Goal: Transaction & Acquisition: Obtain resource

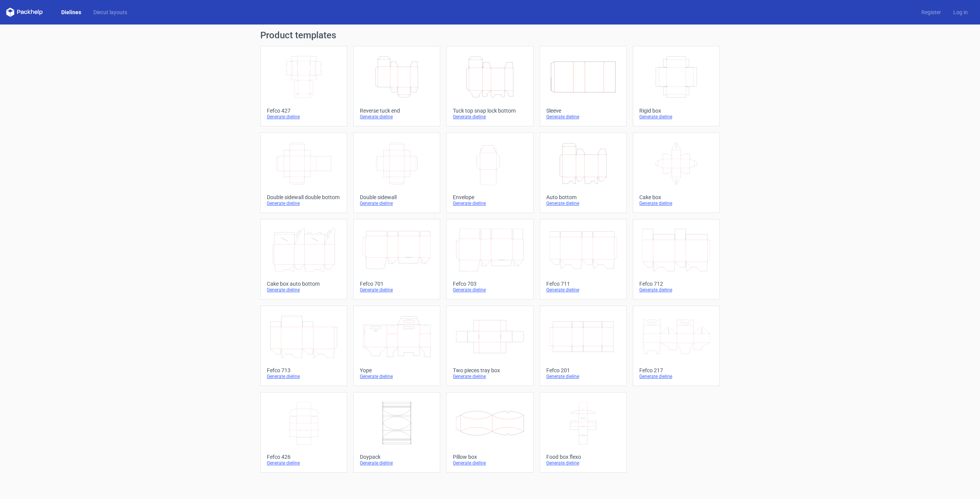
click at [395, 78] on icon "Height Depth Width" at bounding box center [397, 76] width 68 height 43
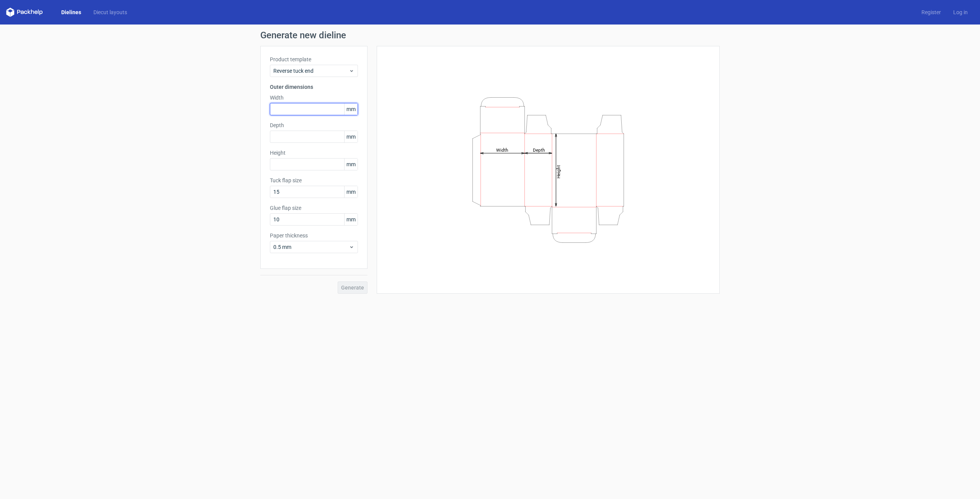
click at [304, 111] on input "text" at bounding box center [314, 109] width 88 height 12
drag, startPoint x: 287, startPoint y: 108, endPoint x: 250, endPoint y: 110, distance: 37.9
click at [270, 110] on input "285" at bounding box center [314, 109] width 88 height 12
click at [303, 136] on input "text" at bounding box center [314, 137] width 88 height 12
drag, startPoint x: 278, startPoint y: 110, endPoint x: 227, endPoint y: 110, distance: 50.9
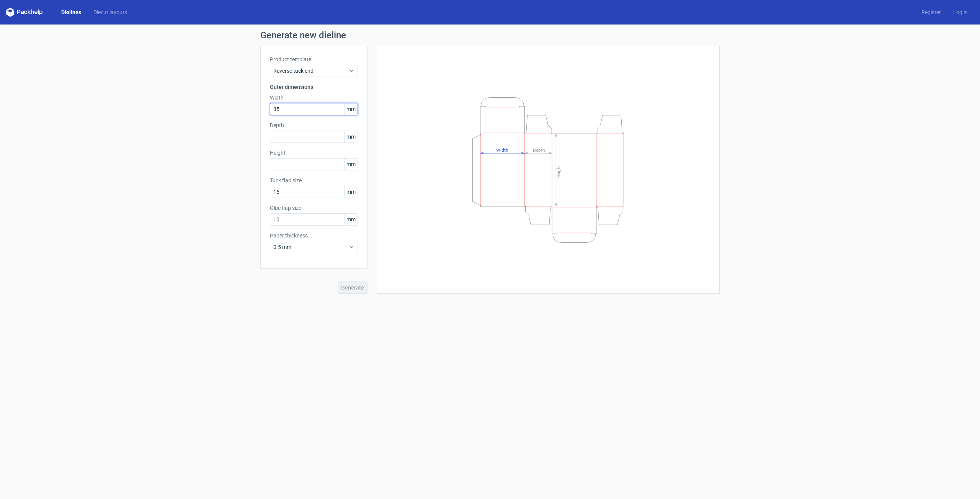
click at [270, 110] on input "35" at bounding box center [314, 109] width 88 height 12
type input "100"
click at [308, 138] on input "text" at bounding box center [314, 137] width 88 height 12
type input "35"
click at [303, 169] on input "text" at bounding box center [314, 164] width 88 height 12
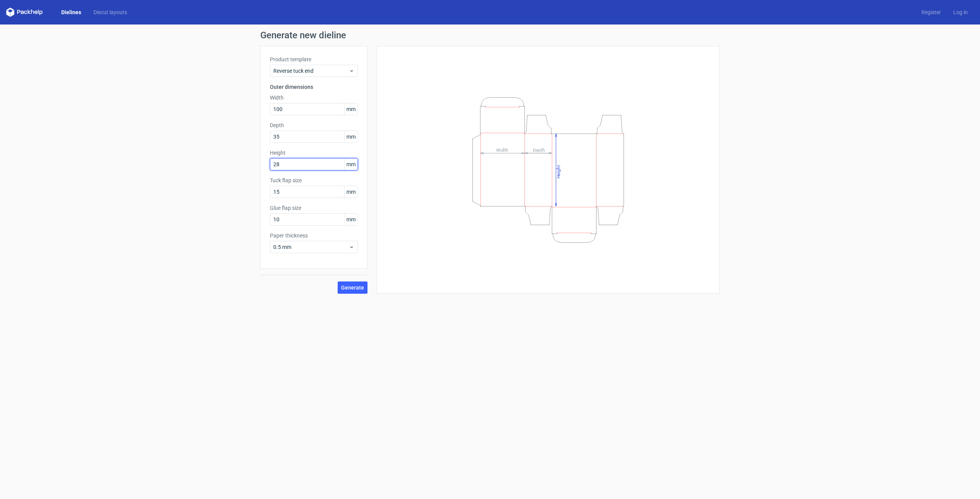
type input "285"
click at [386, 201] on div "Height Depth Width" at bounding box center [548, 170] width 343 height 248
click at [353, 289] on span "Generate" at bounding box center [352, 287] width 23 height 5
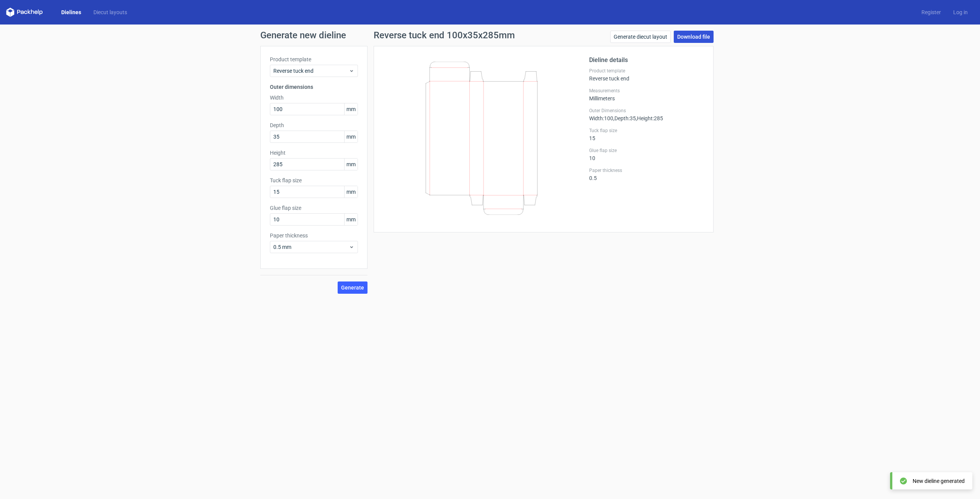
click at [697, 41] on link "Download file" at bounding box center [694, 37] width 40 height 12
click at [296, 111] on input "100" at bounding box center [314, 109] width 88 height 12
drag, startPoint x: 297, startPoint y: 109, endPoint x: 238, endPoint y: 124, distance: 60.1
click at [270, 115] on input "100" at bounding box center [314, 109] width 88 height 12
drag, startPoint x: 293, startPoint y: 108, endPoint x: 242, endPoint y: 108, distance: 50.9
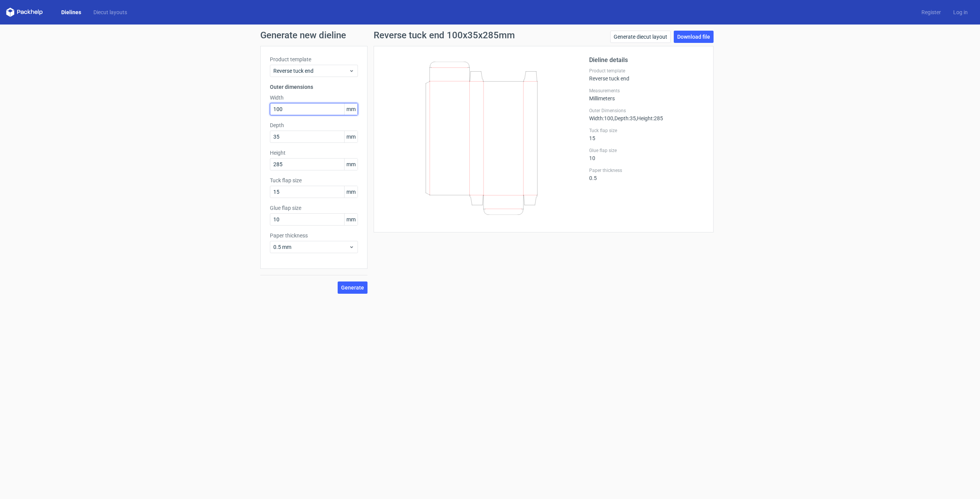
click at [270, 108] on input "100" at bounding box center [314, 109] width 88 height 12
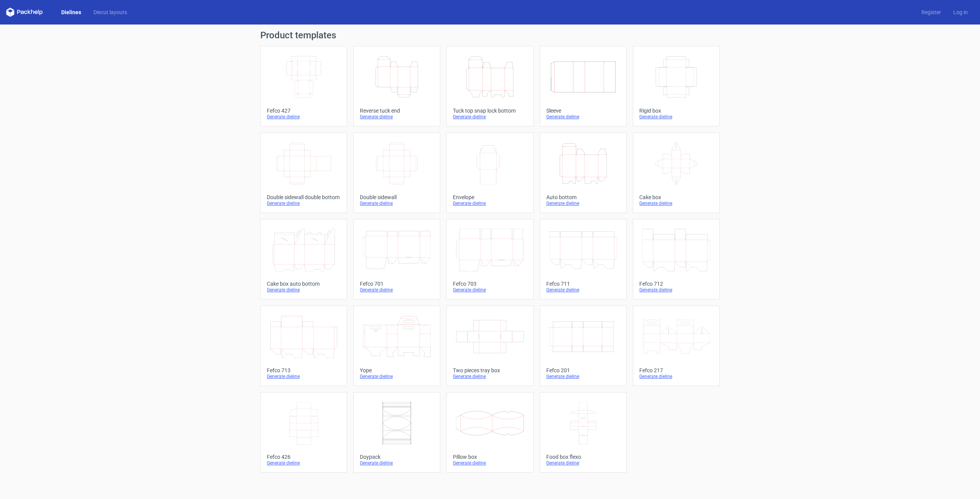
click at [419, 72] on icon "Height Depth Width" at bounding box center [397, 76] width 68 height 43
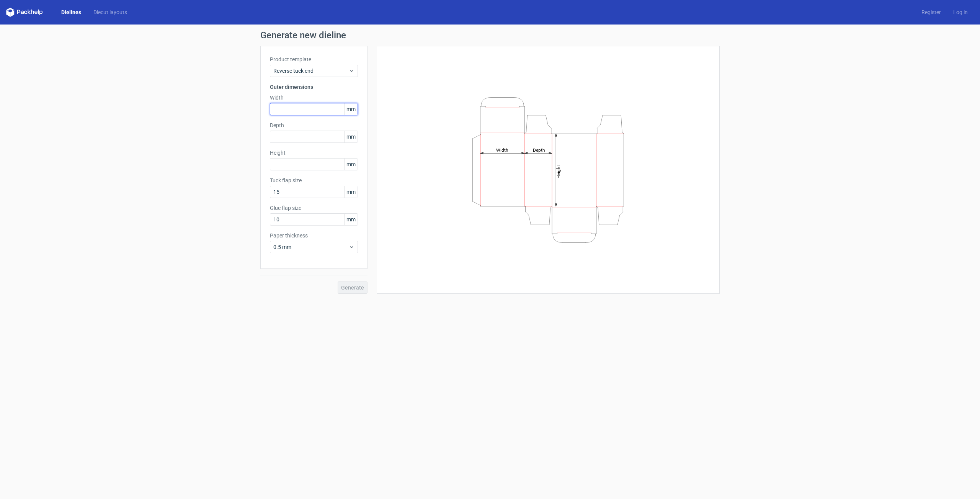
click at [286, 111] on input "text" at bounding box center [314, 109] width 88 height 12
type input "100"
click at [283, 136] on input "text" at bounding box center [314, 137] width 88 height 12
type input "35"
click at [299, 166] on input "text" at bounding box center [314, 164] width 88 height 12
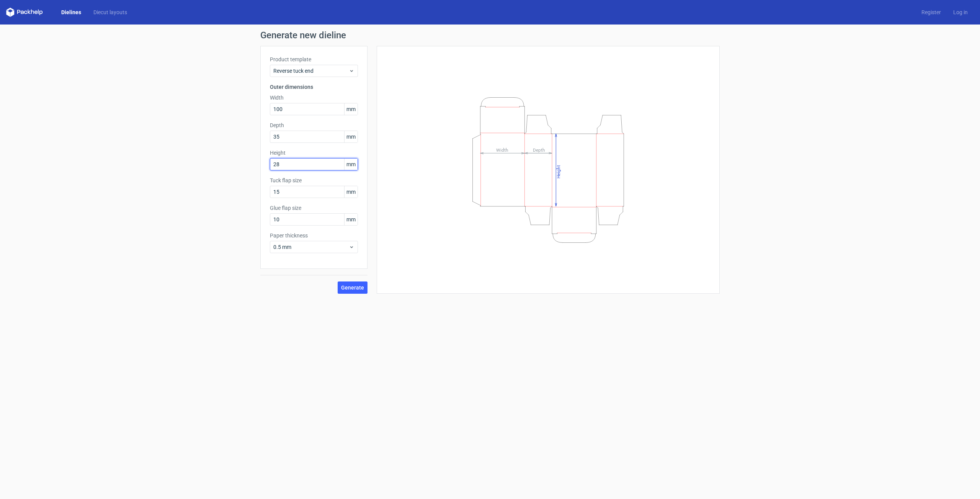
type input "285"
click at [339, 179] on label "Tuck flap size" at bounding box center [314, 180] width 88 height 8
click at [365, 287] on button "Generate" at bounding box center [353, 287] width 30 height 12
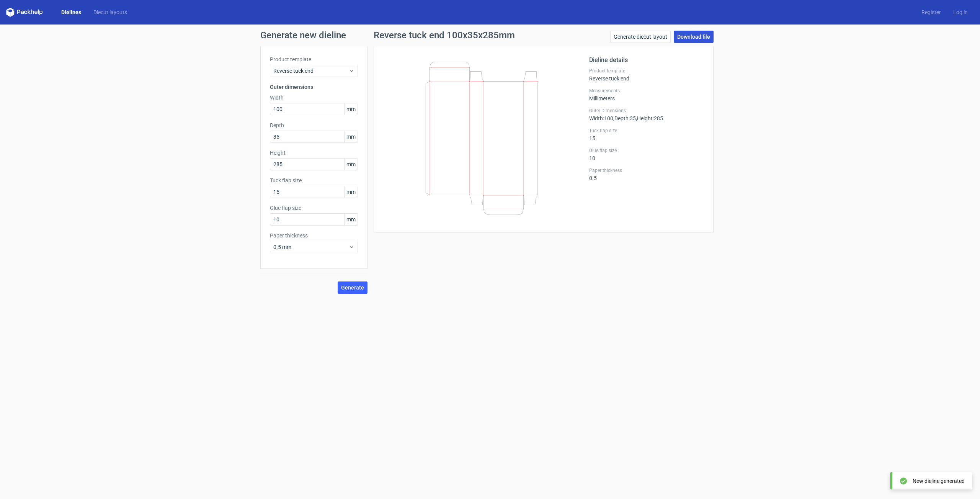
click at [678, 36] on link "Download file" at bounding box center [694, 37] width 40 height 12
